Goal: Information Seeking & Learning: Learn about a topic

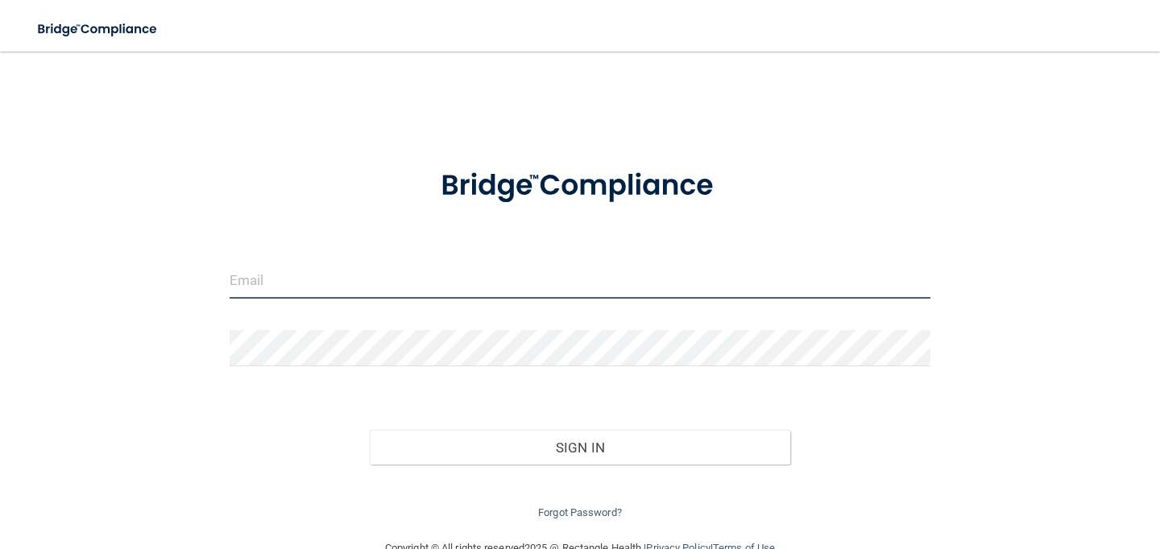
click at [414, 276] on input "email" at bounding box center [580, 281] width 701 height 36
type input "[EMAIL_ADDRESS][DOMAIN_NAME]"
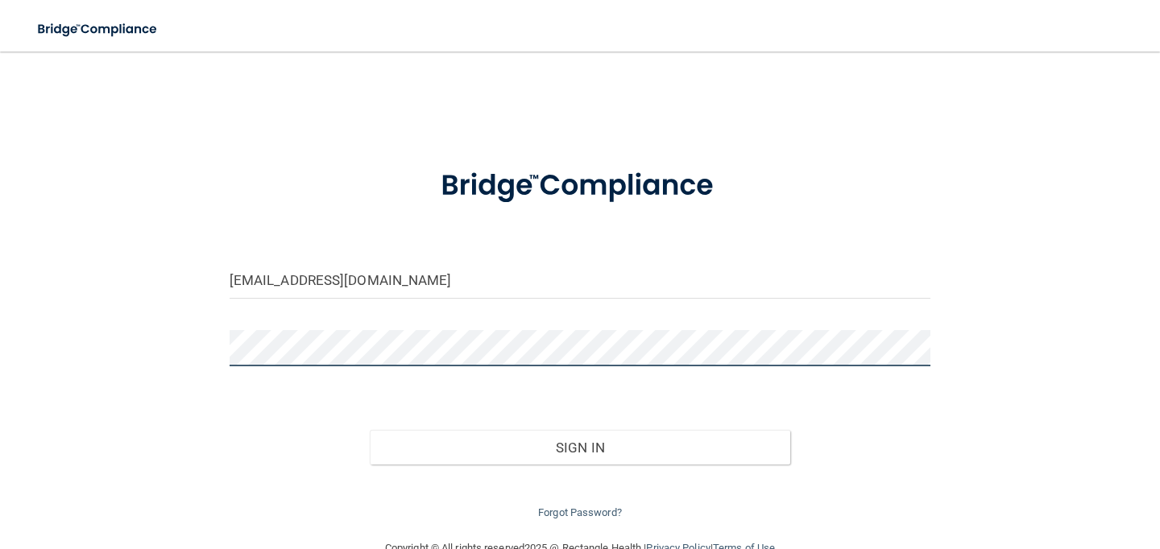
click at [370, 430] on button "Sign In" at bounding box center [580, 447] width 421 height 35
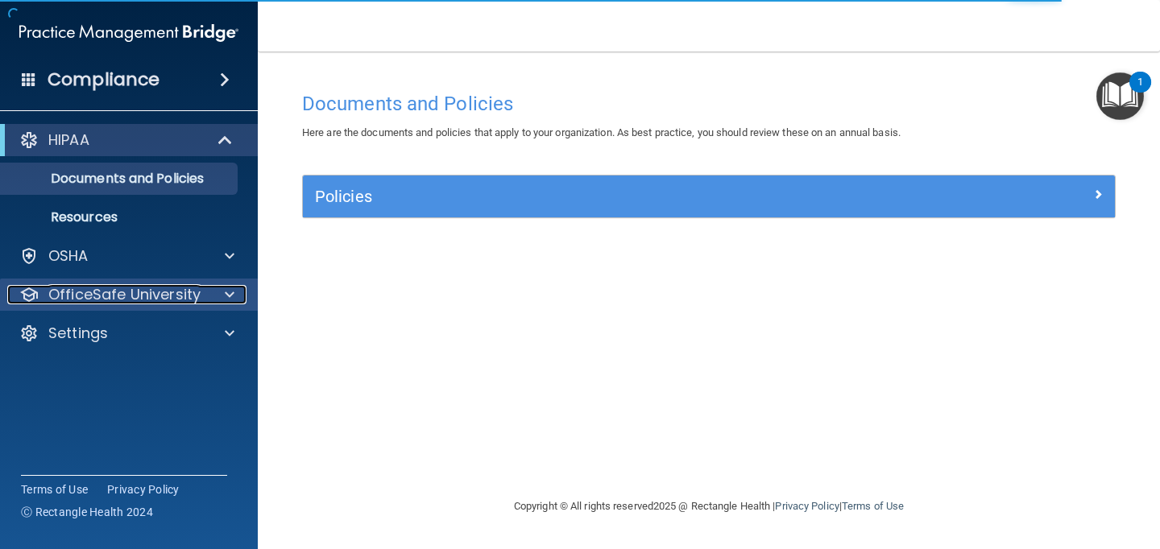
click at [128, 294] on p "OfficeSafe University" at bounding box center [124, 294] width 152 height 19
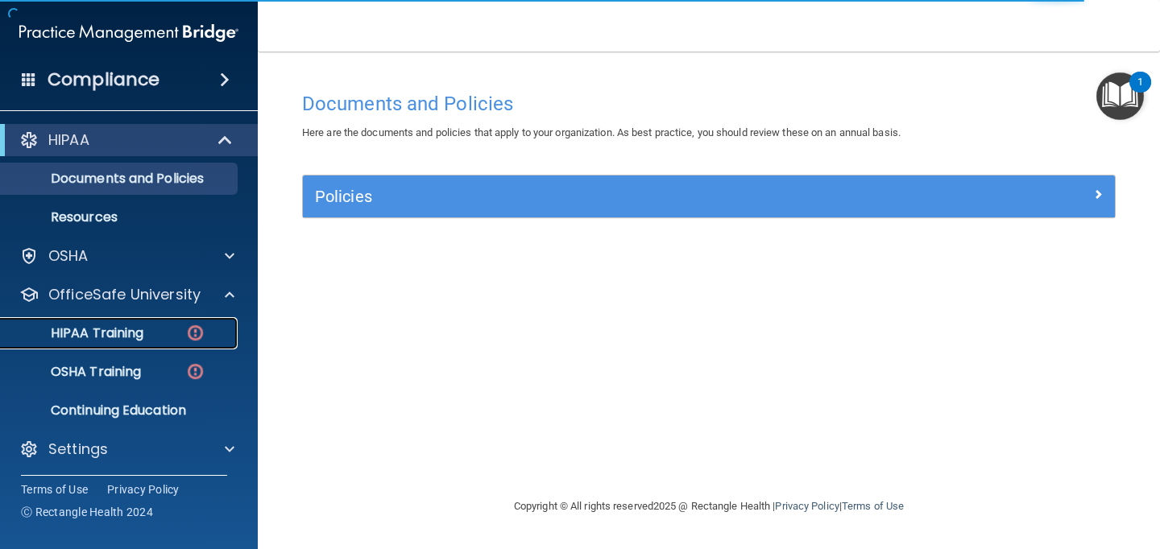
click at [126, 334] on p "HIPAA Training" at bounding box center [76, 333] width 133 height 16
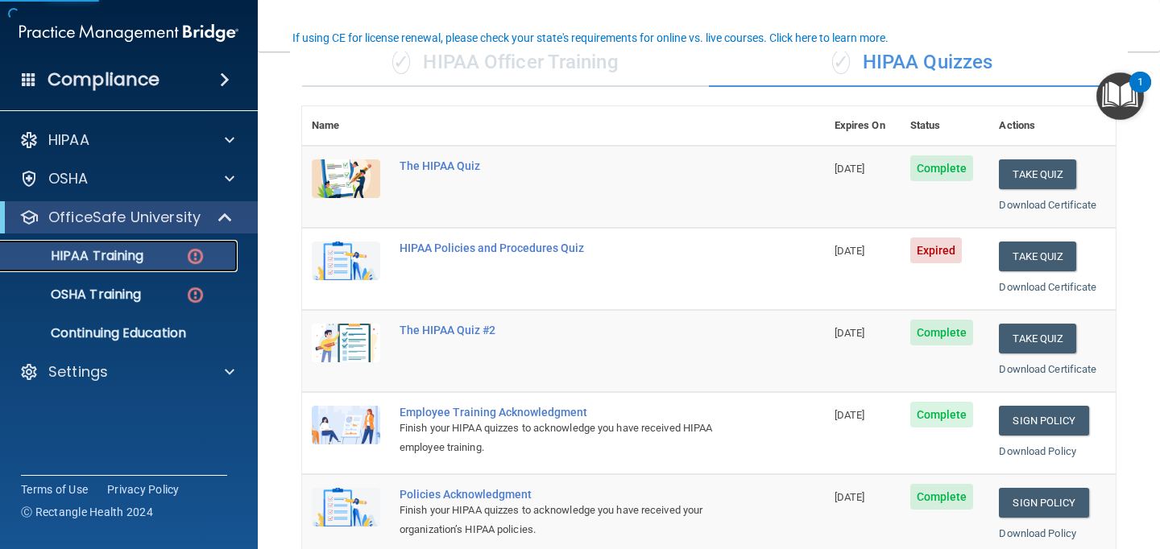
scroll to position [165, 0]
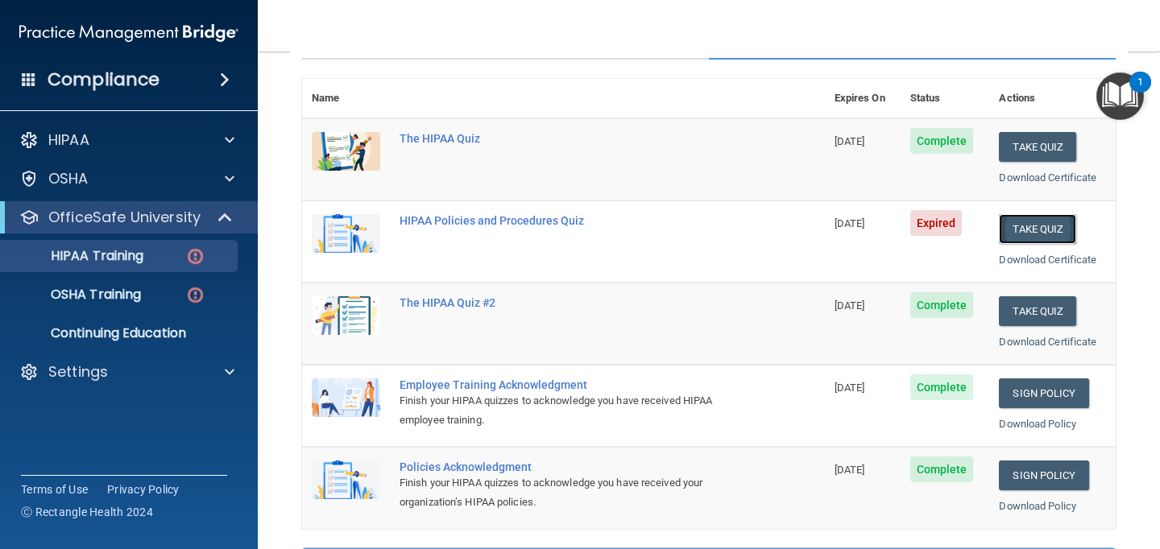
click at [1052, 237] on button "Take Quiz" at bounding box center [1037, 229] width 77 height 30
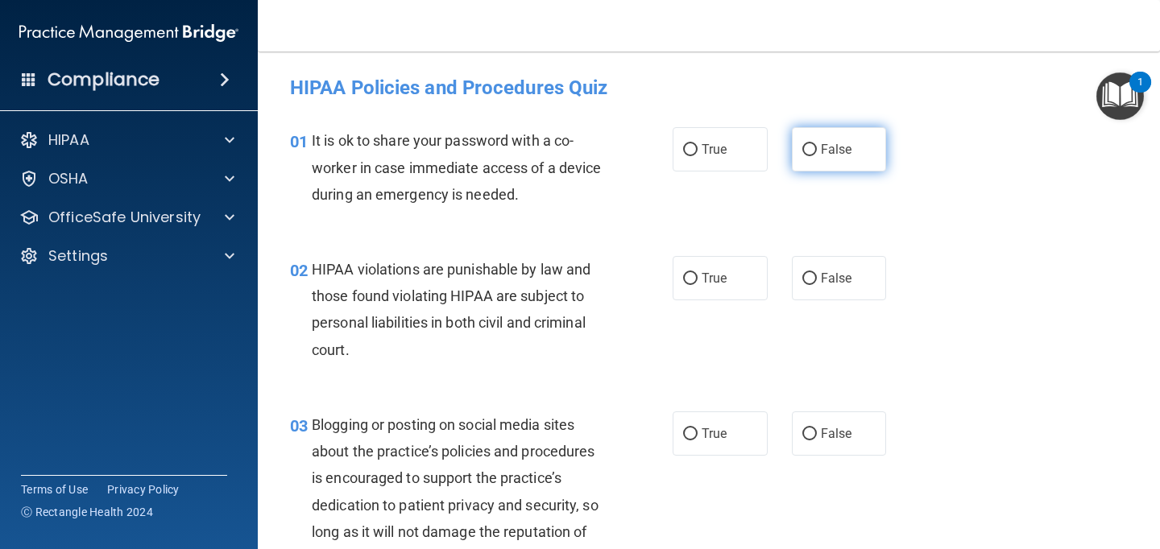
click at [817, 144] on label "False" at bounding box center [839, 149] width 95 height 44
click at [817, 144] on input "False" at bounding box center [809, 150] width 15 height 12
radio input "true"
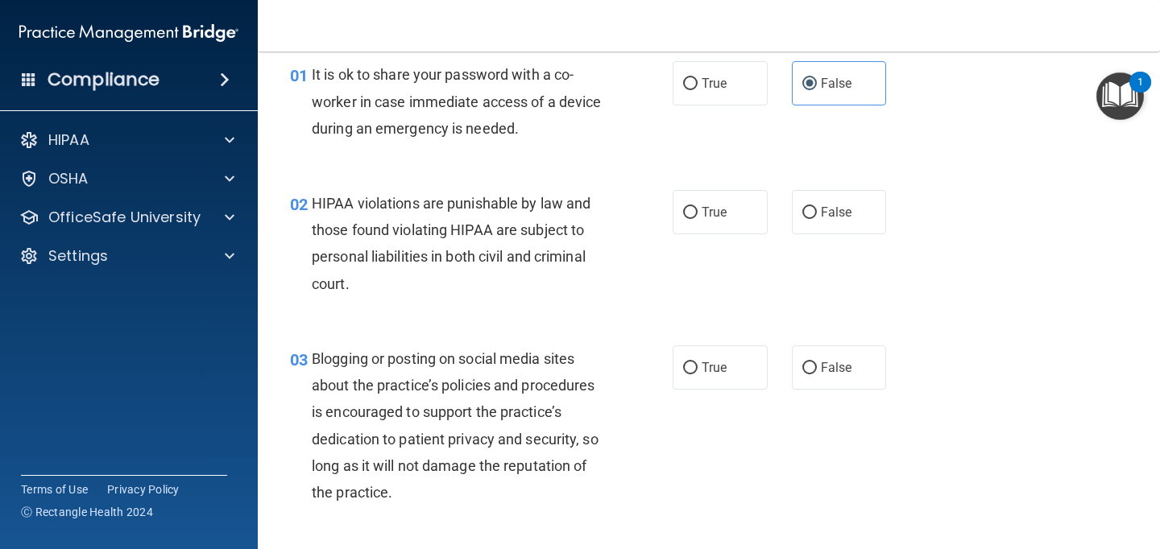
scroll to position [63, 0]
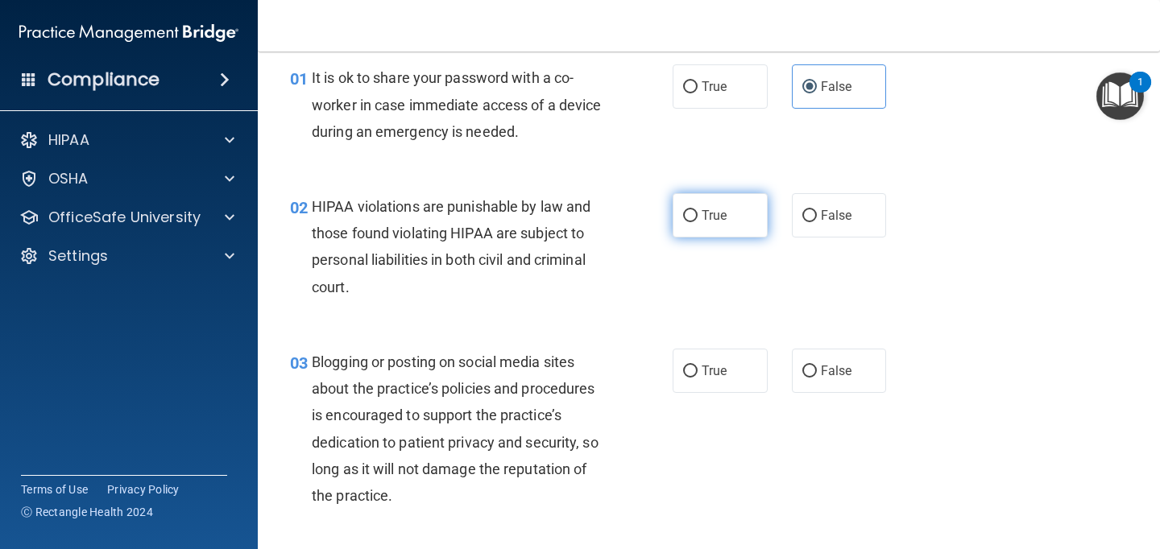
click at [707, 212] on span "True" at bounding box center [714, 215] width 25 height 15
click at [698, 212] on input "True" at bounding box center [690, 216] width 15 height 12
radio input "true"
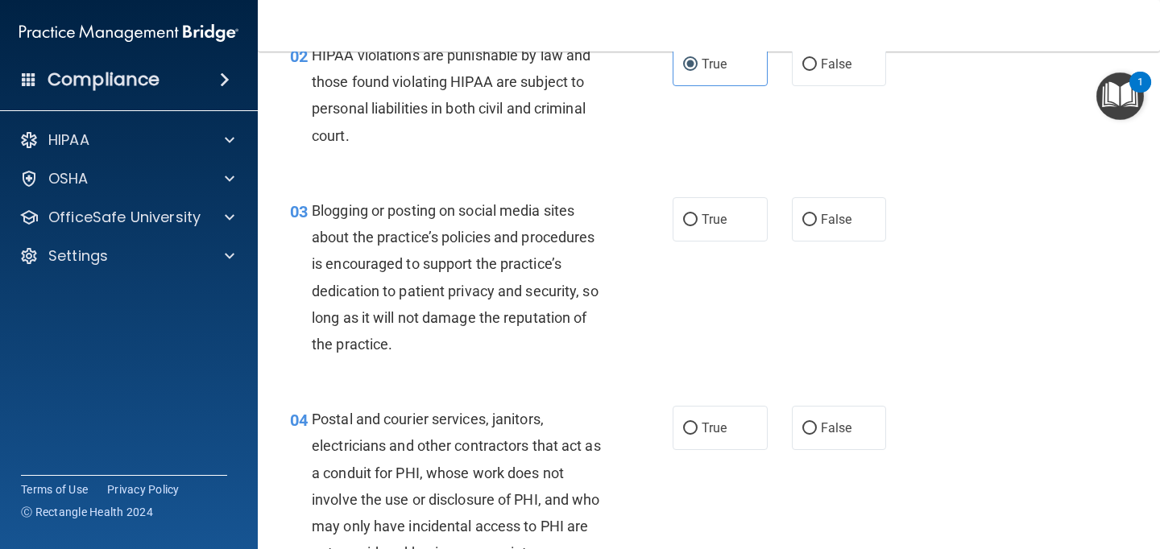
scroll to position [234, 0]
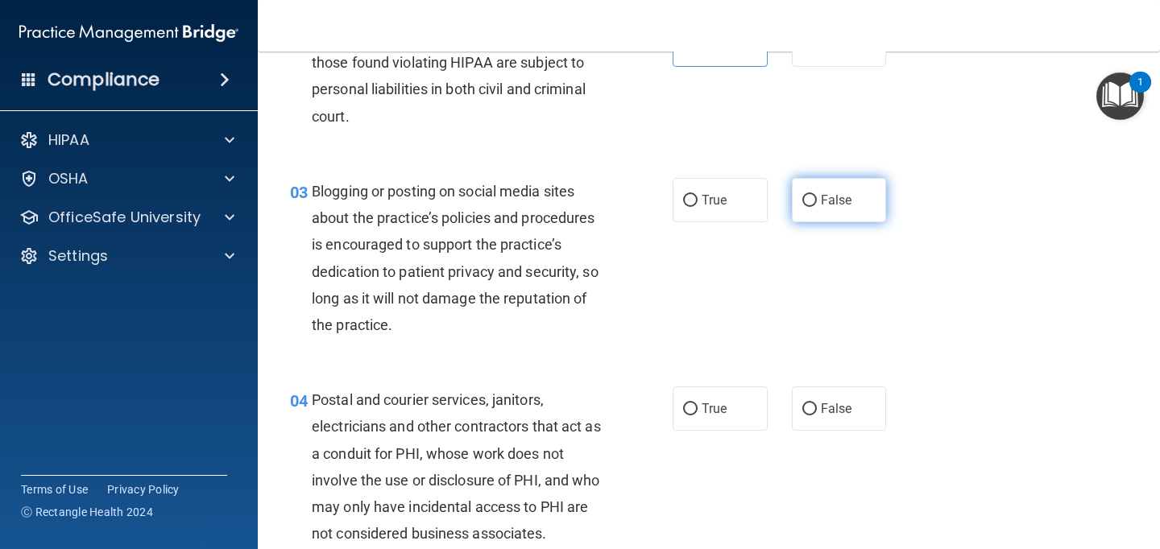
click at [802, 201] on input "False" at bounding box center [809, 201] width 15 height 12
radio input "true"
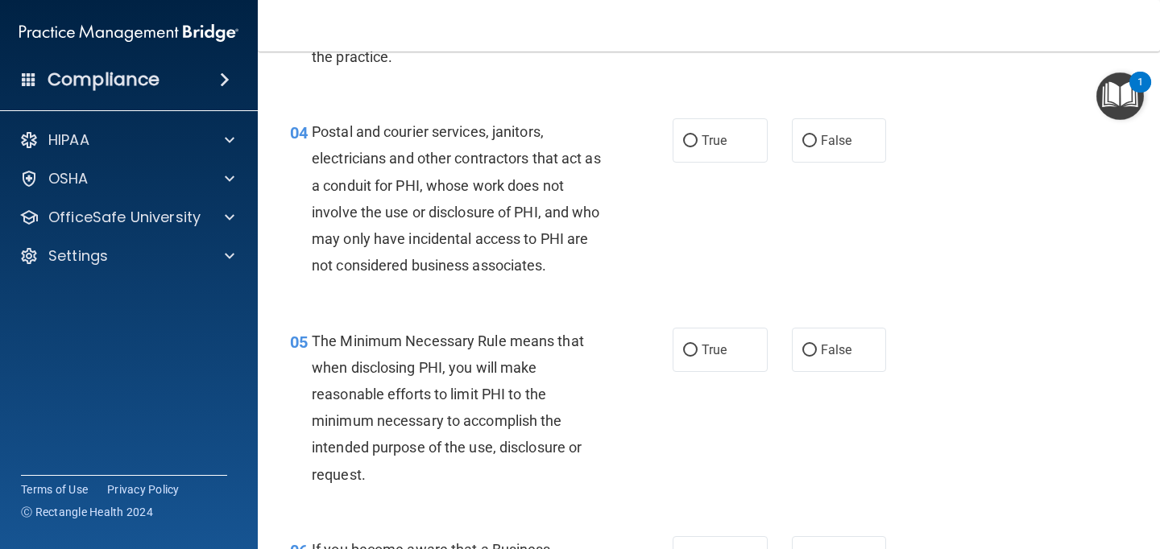
scroll to position [513, 0]
